Goal: Information Seeking & Learning: Find specific fact

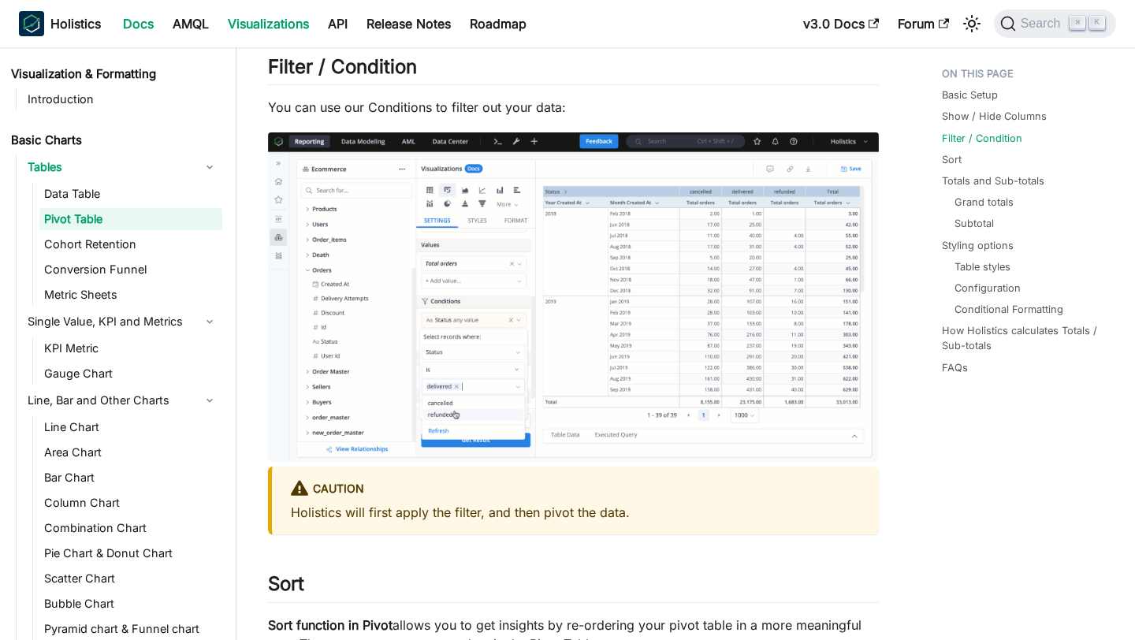
click at [139, 26] on link "Docs" at bounding box center [139, 23] width 50 height 25
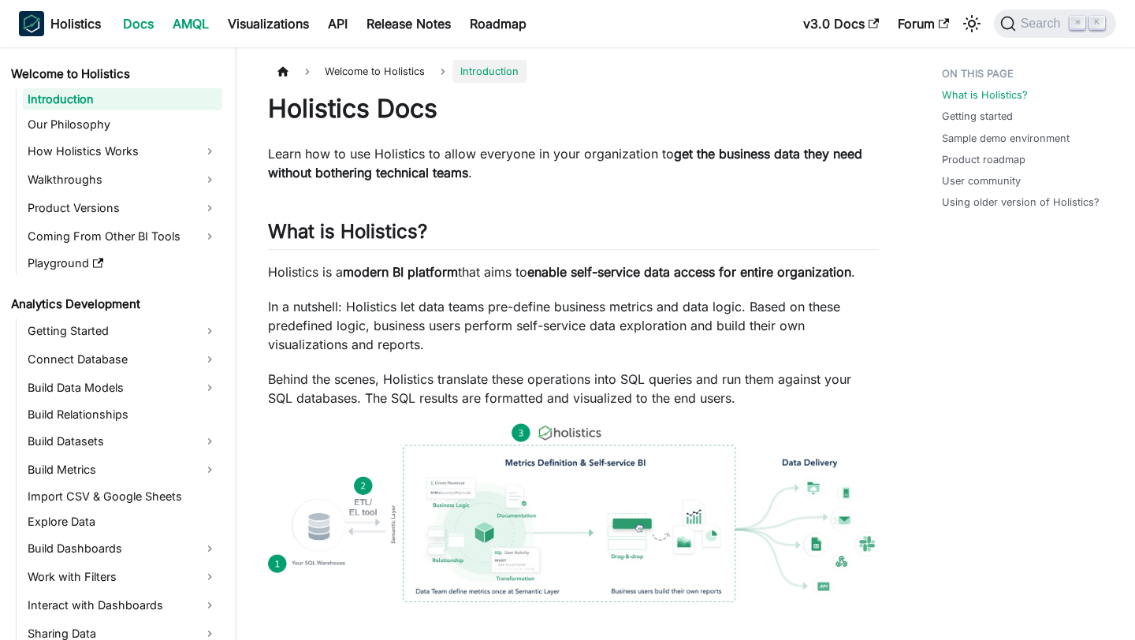
click at [200, 24] on link "AMQL" at bounding box center [190, 23] width 55 height 25
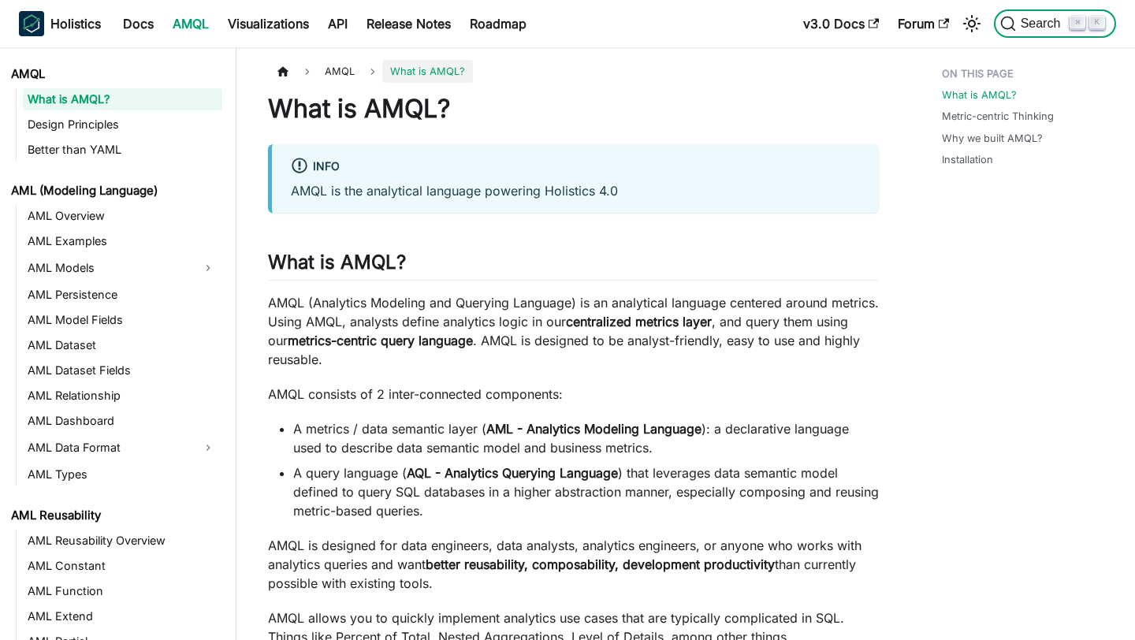
click at [1035, 28] on span "Search" at bounding box center [1043, 24] width 54 height 14
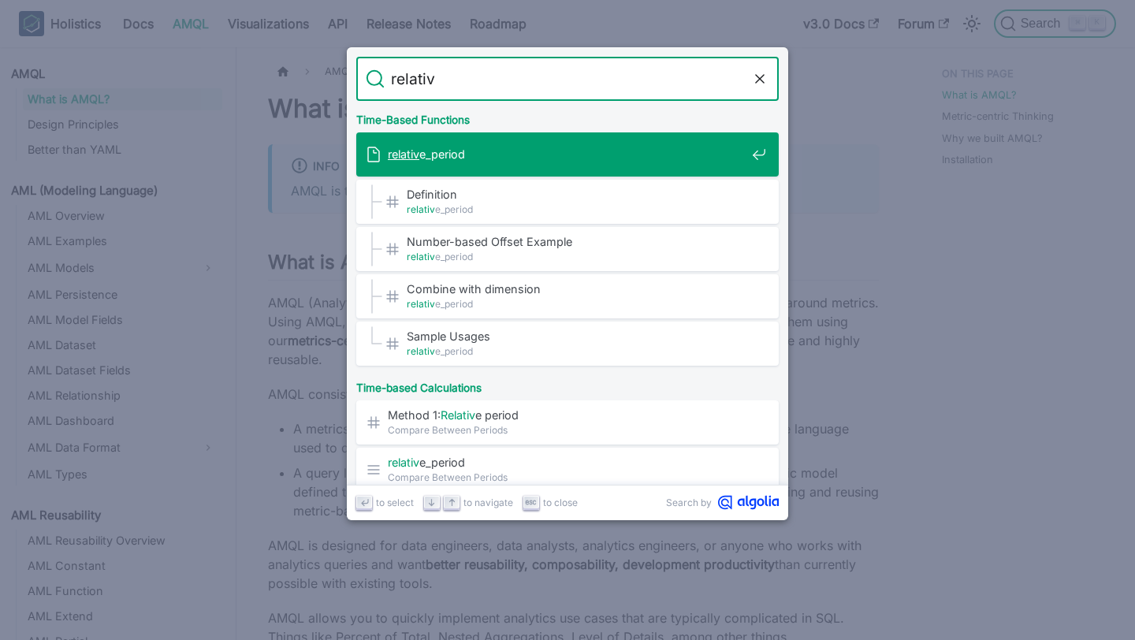
type input "relative"
click at [634, 162] on span "relative _period" at bounding box center [567, 154] width 358 height 15
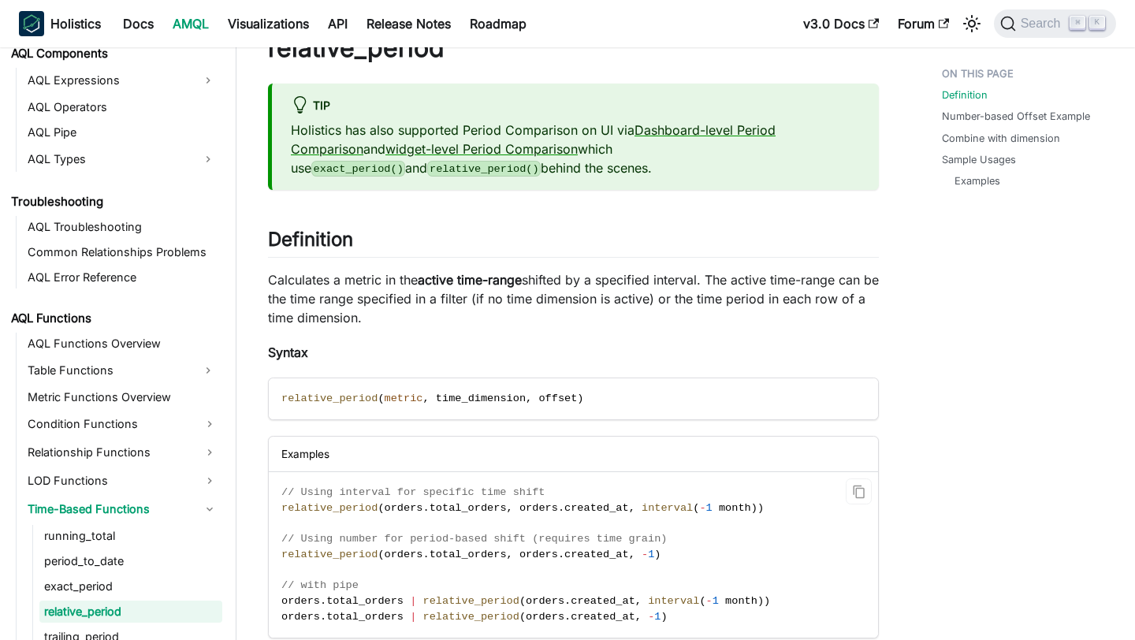
scroll to position [63, 0]
